Goal: Information Seeking & Learning: Learn about a topic

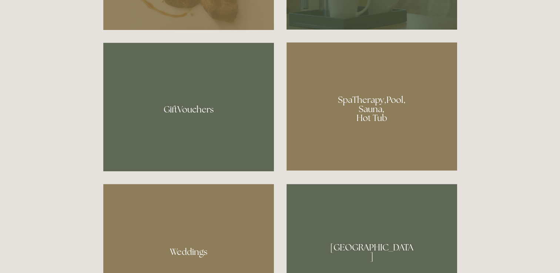
scroll to position [546, 0]
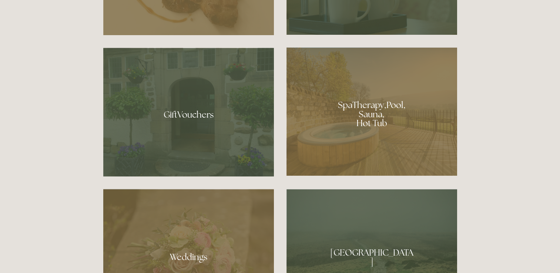
click at [371, 104] on div at bounding box center [371, 111] width 171 height 128
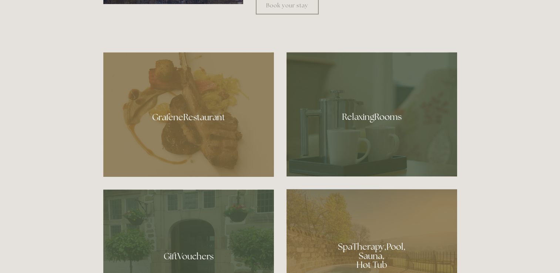
scroll to position [403, 0]
click at [360, 101] on div at bounding box center [371, 115] width 171 height 124
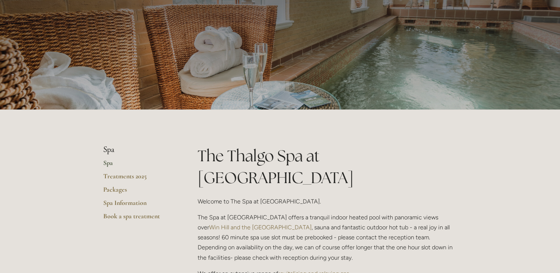
scroll to position [49, 0]
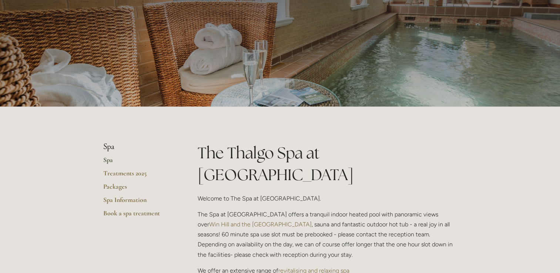
click at [108, 161] on link "Spa" at bounding box center [138, 162] width 71 height 13
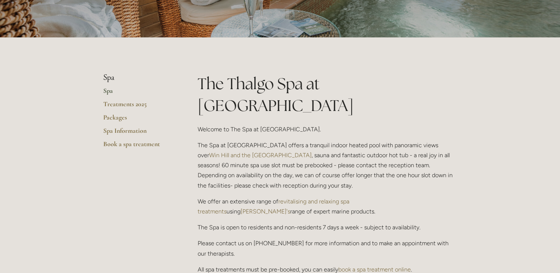
scroll to position [118, 0]
click at [121, 130] on link "Spa Information" at bounding box center [138, 132] width 71 height 13
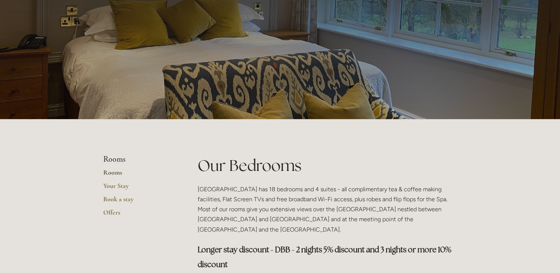
scroll to position [27, 0]
